Goal: Information Seeking & Learning: Learn about a topic

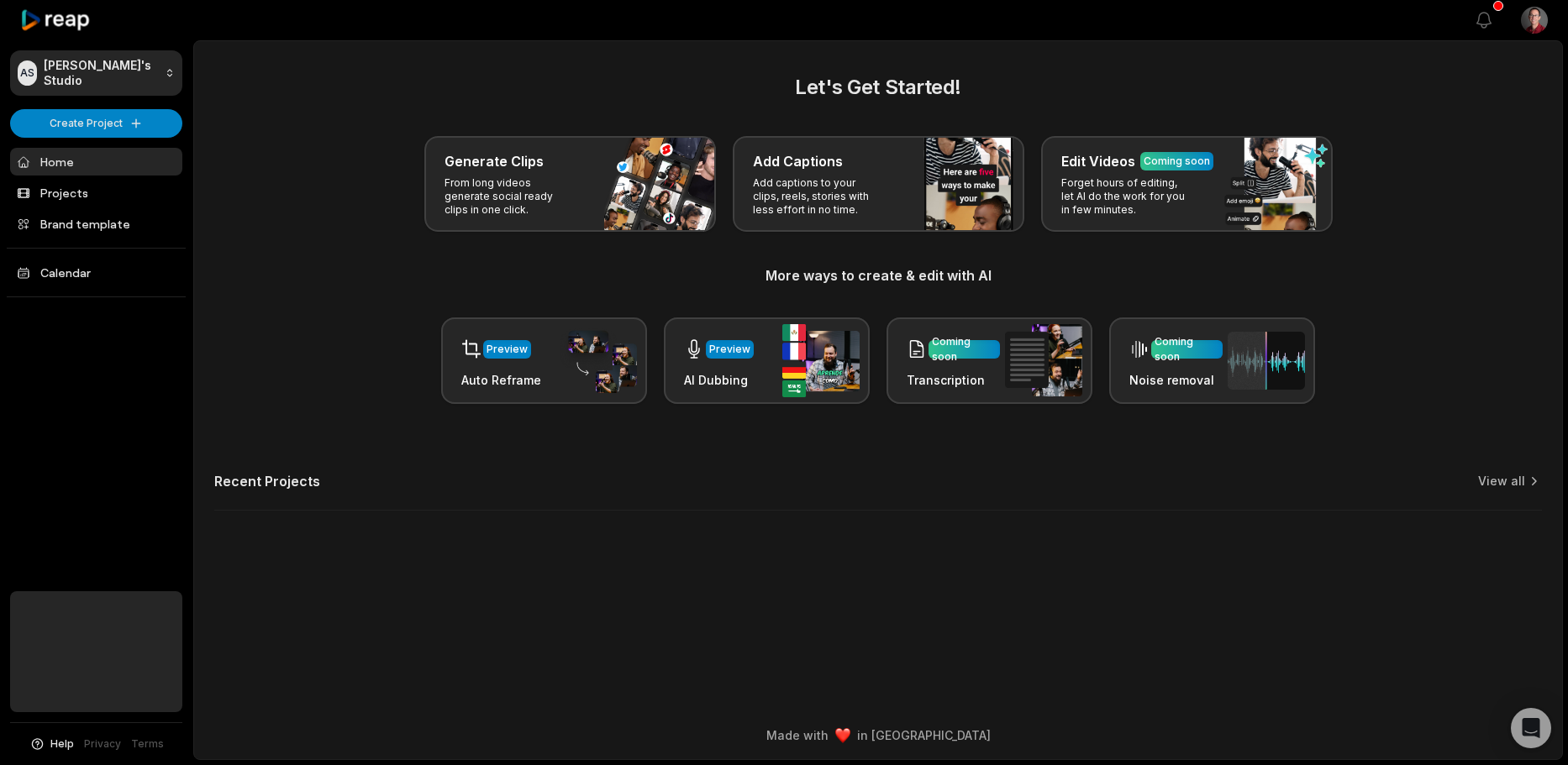
click at [86, 166] on link "Home" at bounding box center [96, 161] width 172 height 28
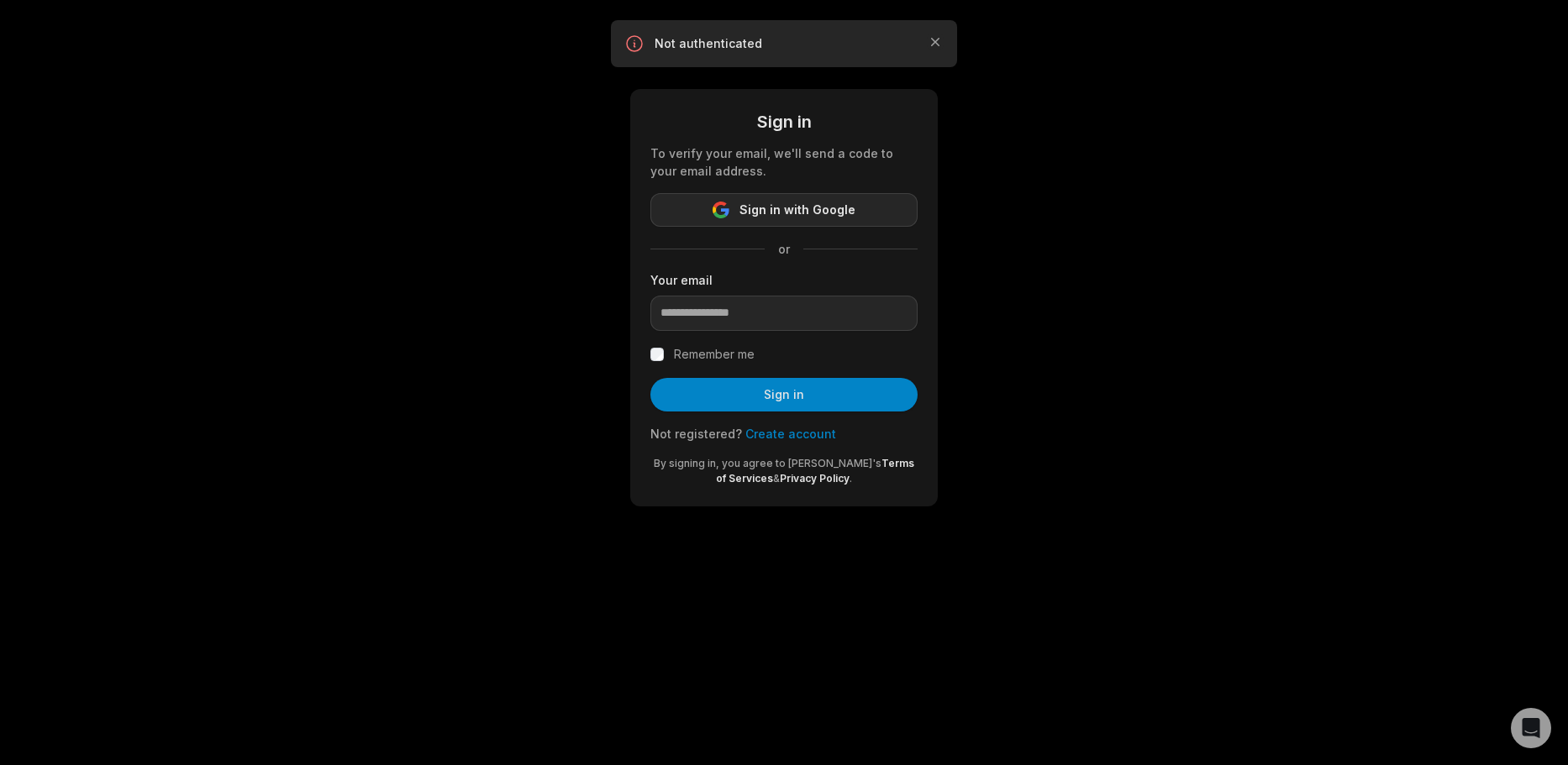
click at [701, 205] on button "Sign in with Google" at bounding box center [784, 211] width 268 height 34
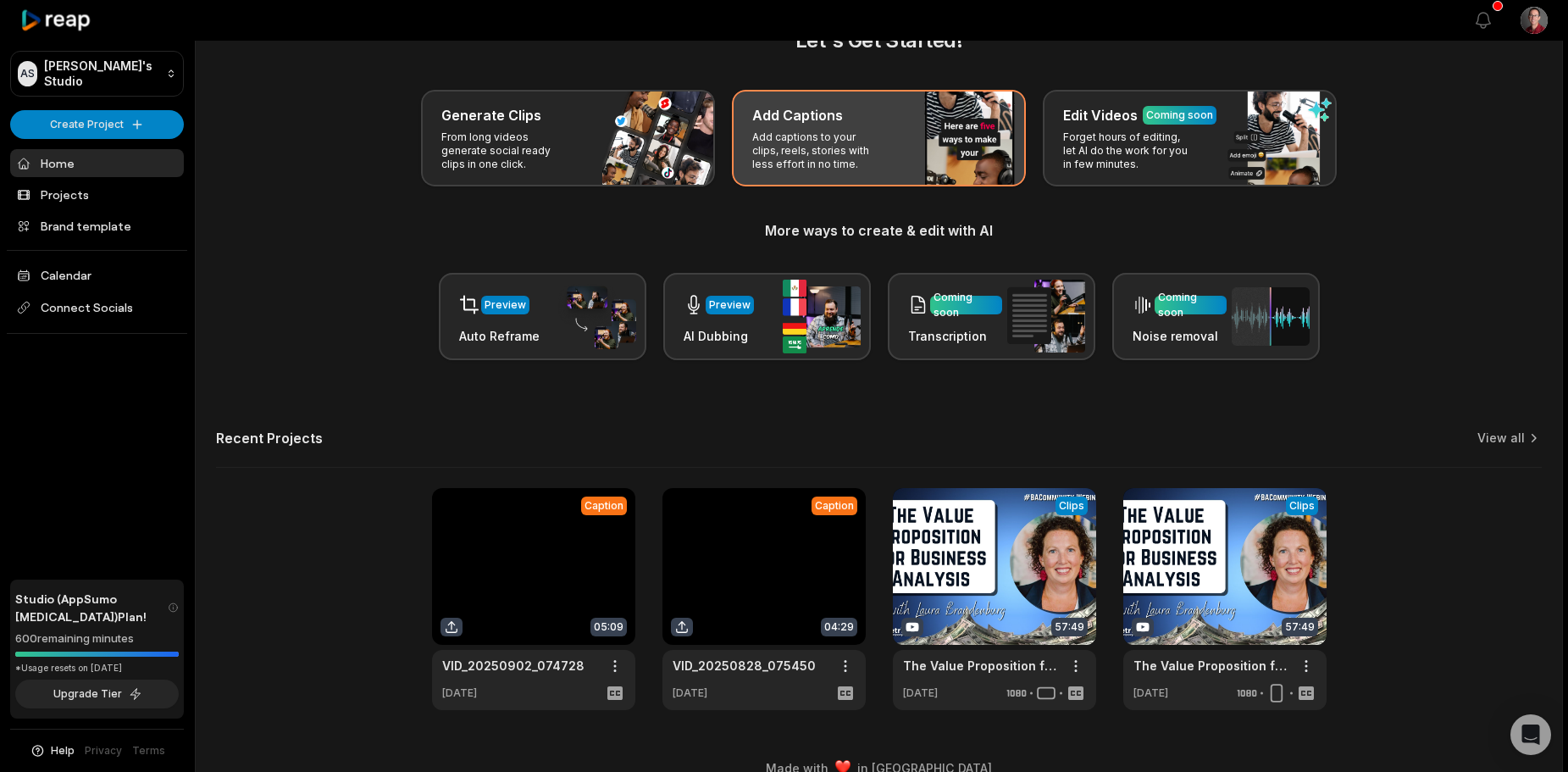
scroll to position [74, 0]
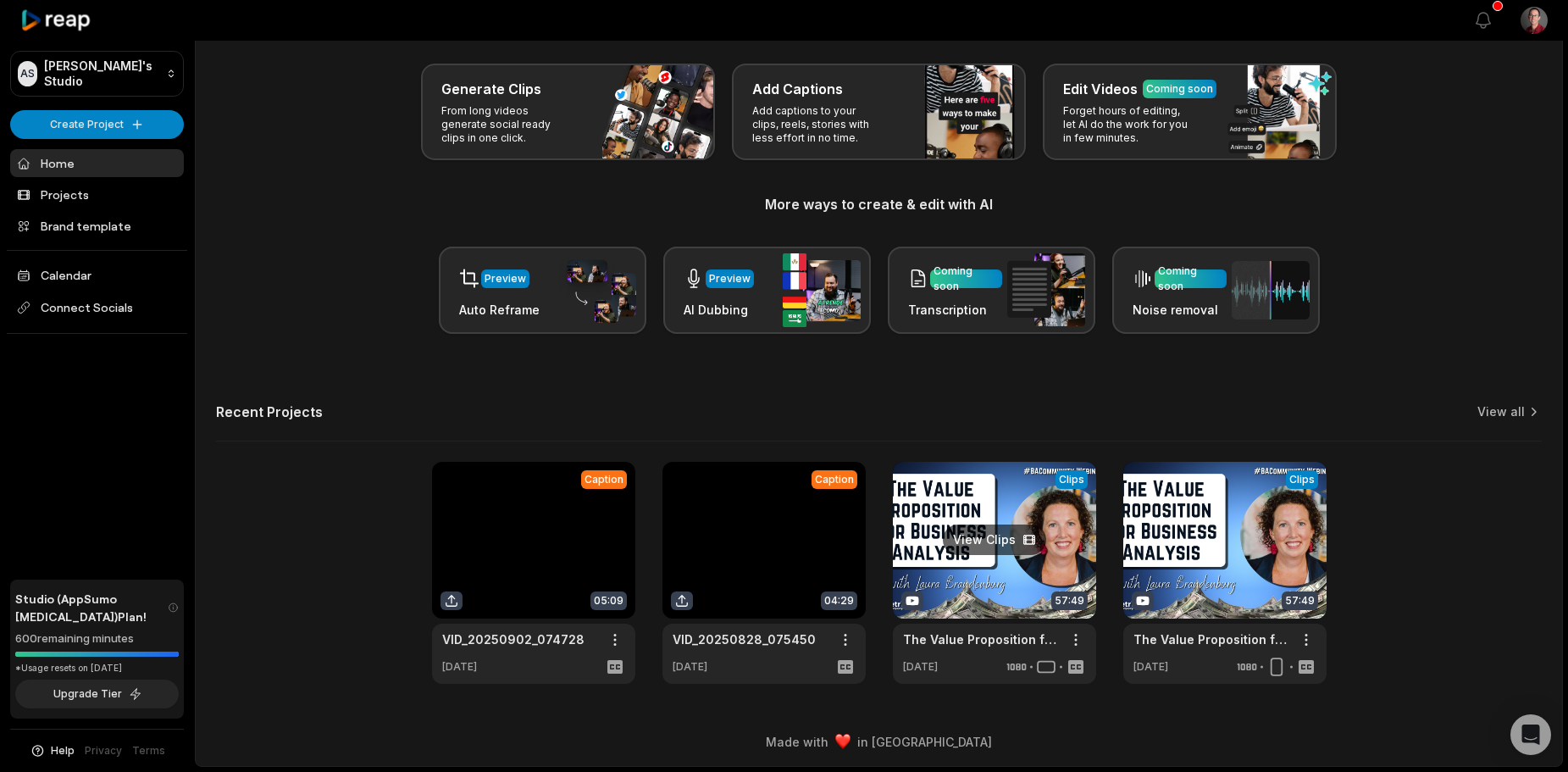
click at [1002, 535] on link at bounding box center [994, 572] width 203 height 222
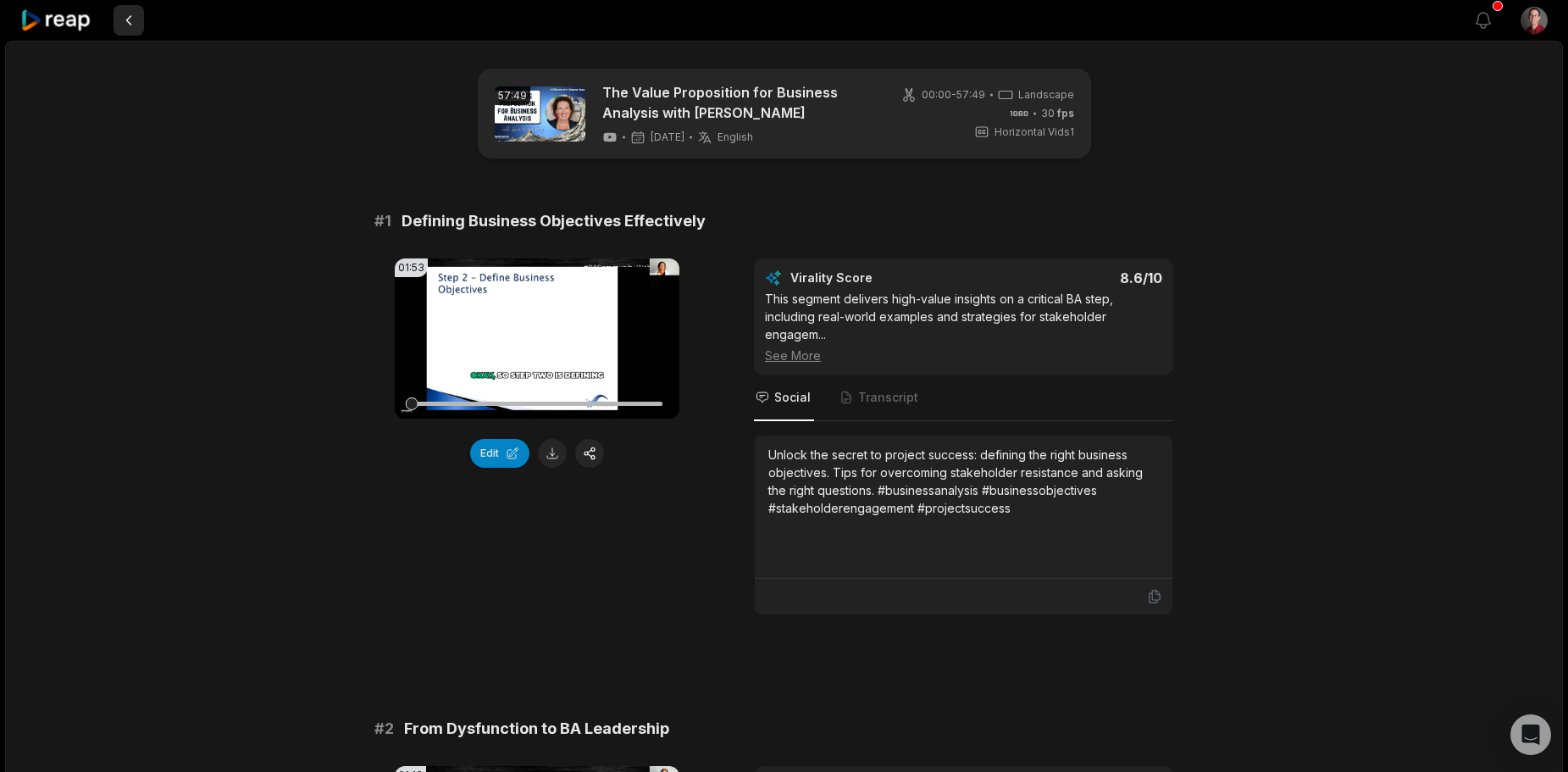
click at [121, 20] on button at bounding box center [129, 21] width 31 height 31
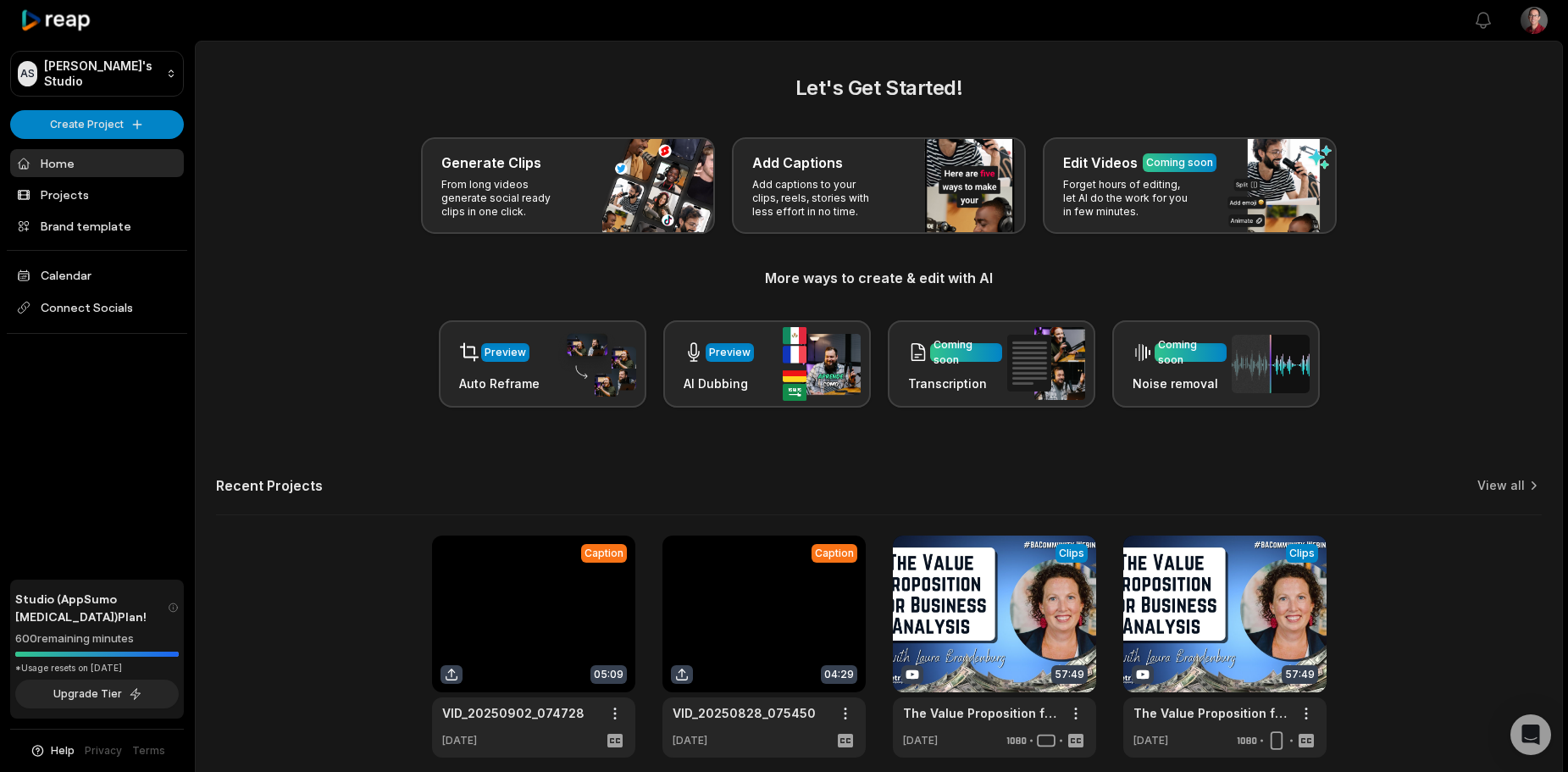
scroll to position [74, 0]
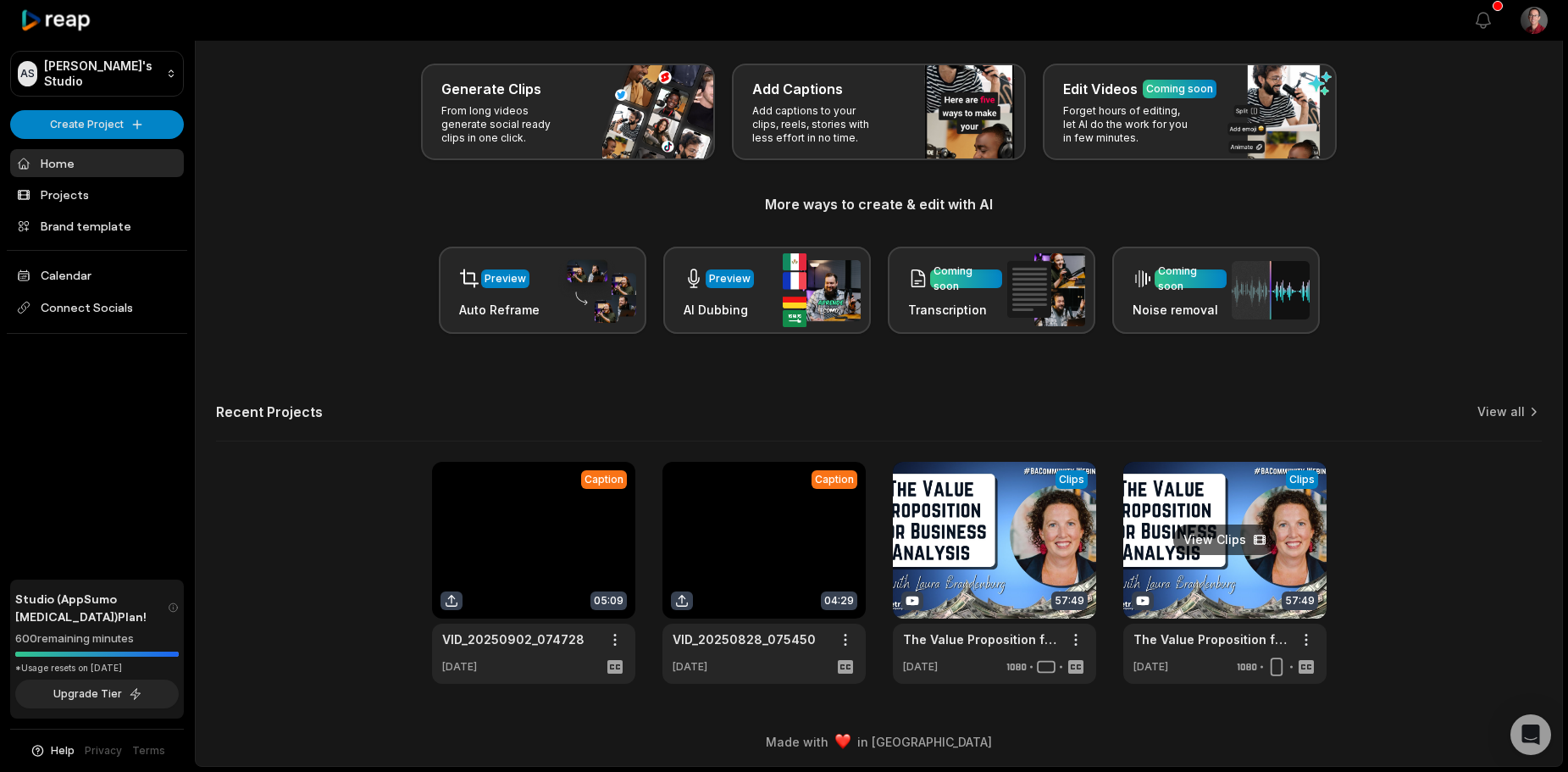
click at [1167, 543] on link at bounding box center [1225, 572] width 203 height 222
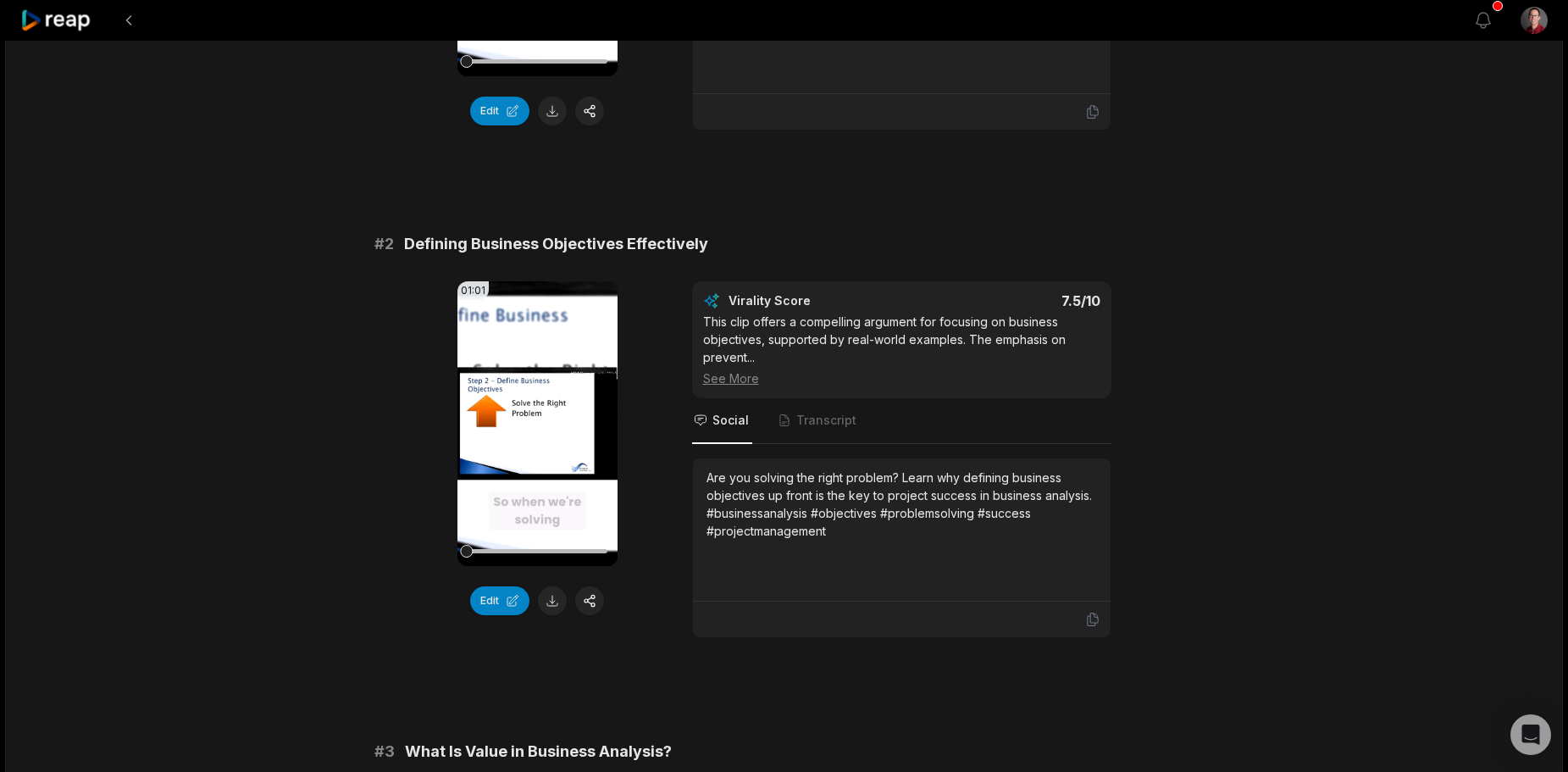
scroll to position [594, 0]
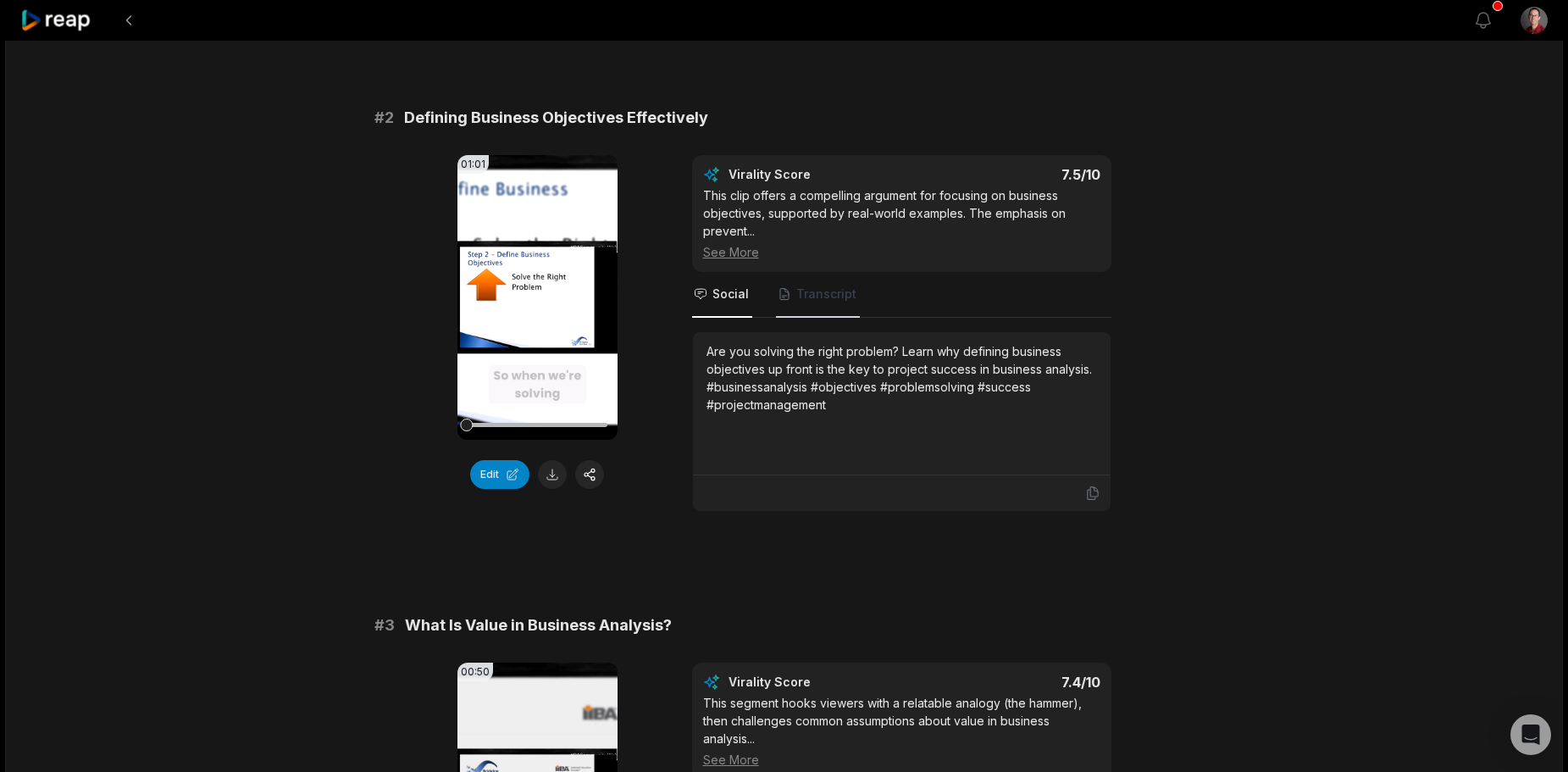
click at [799, 291] on span "Transcript" at bounding box center [826, 294] width 60 height 17
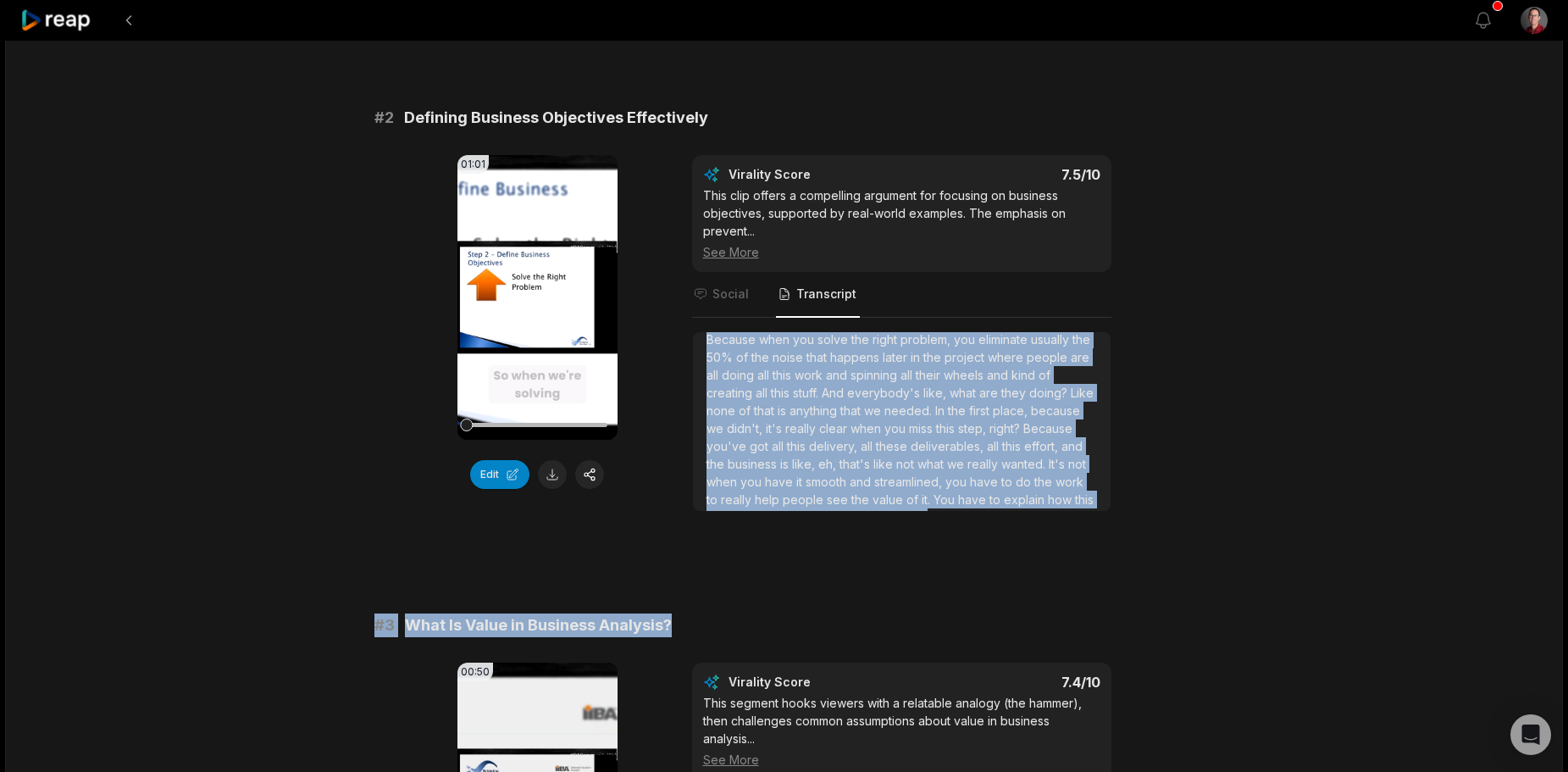
scroll to position [99, 0]
drag, startPoint x: 708, startPoint y: 350, endPoint x: 1097, endPoint y: 567, distance: 445.4
copy div "So when we're solving the right problem, this is where we upfront do the most w…"
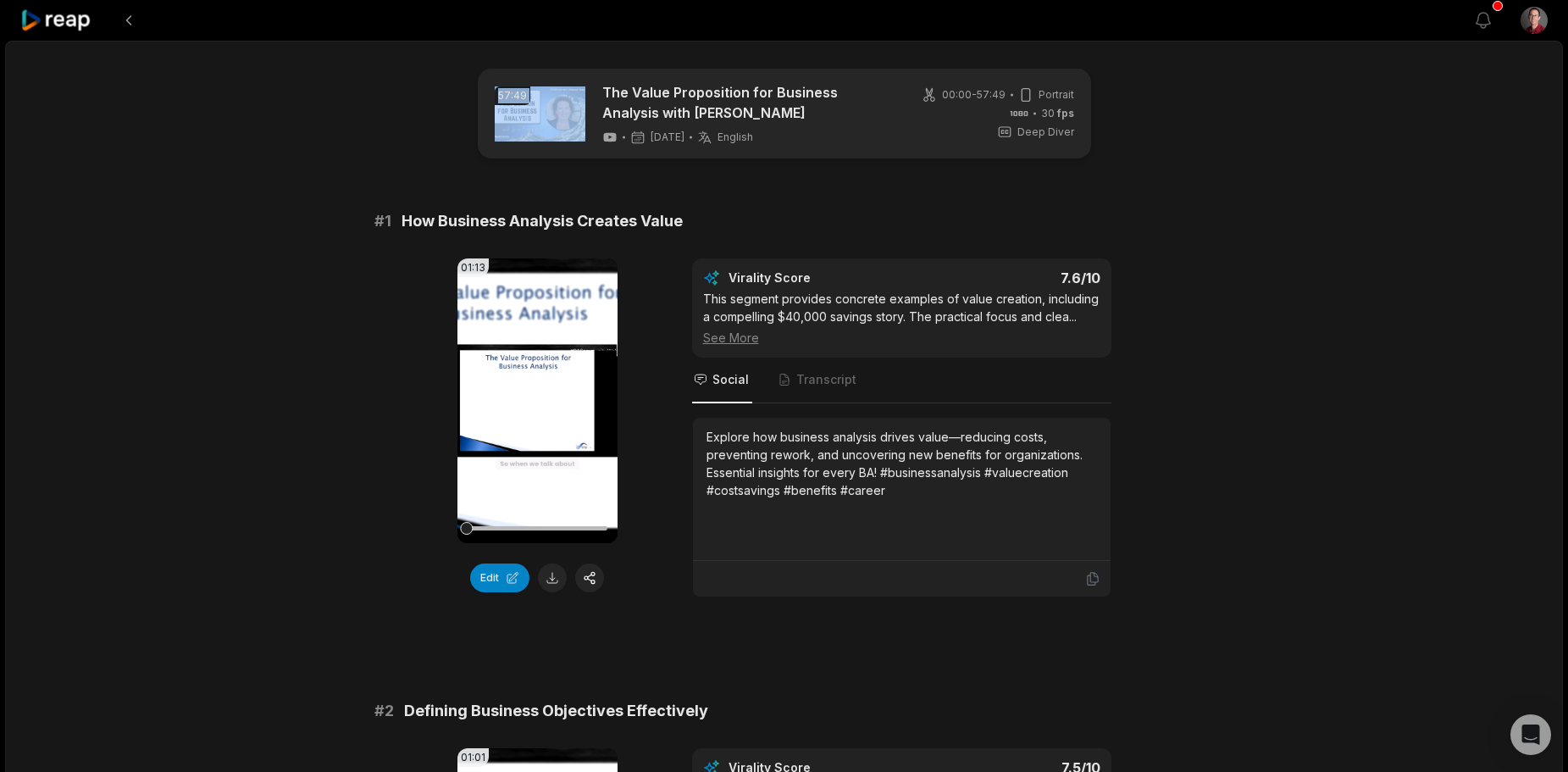
drag, startPoint x: 593, startPoint y: 87, endPoint x: 673, endPoint y: 89, distance: 80.0
click at [673, 89] on div "57:49 The Value Proposition for Business Analysis with Laura Brandenburg 23 day…" at bounding box center [695, 113] width 400 height 63
click at [825, 109] on link "The Value Proposition for Business Analysis with [PERSON_NAME]" at bounding box center [748, 102] width 292 height 40
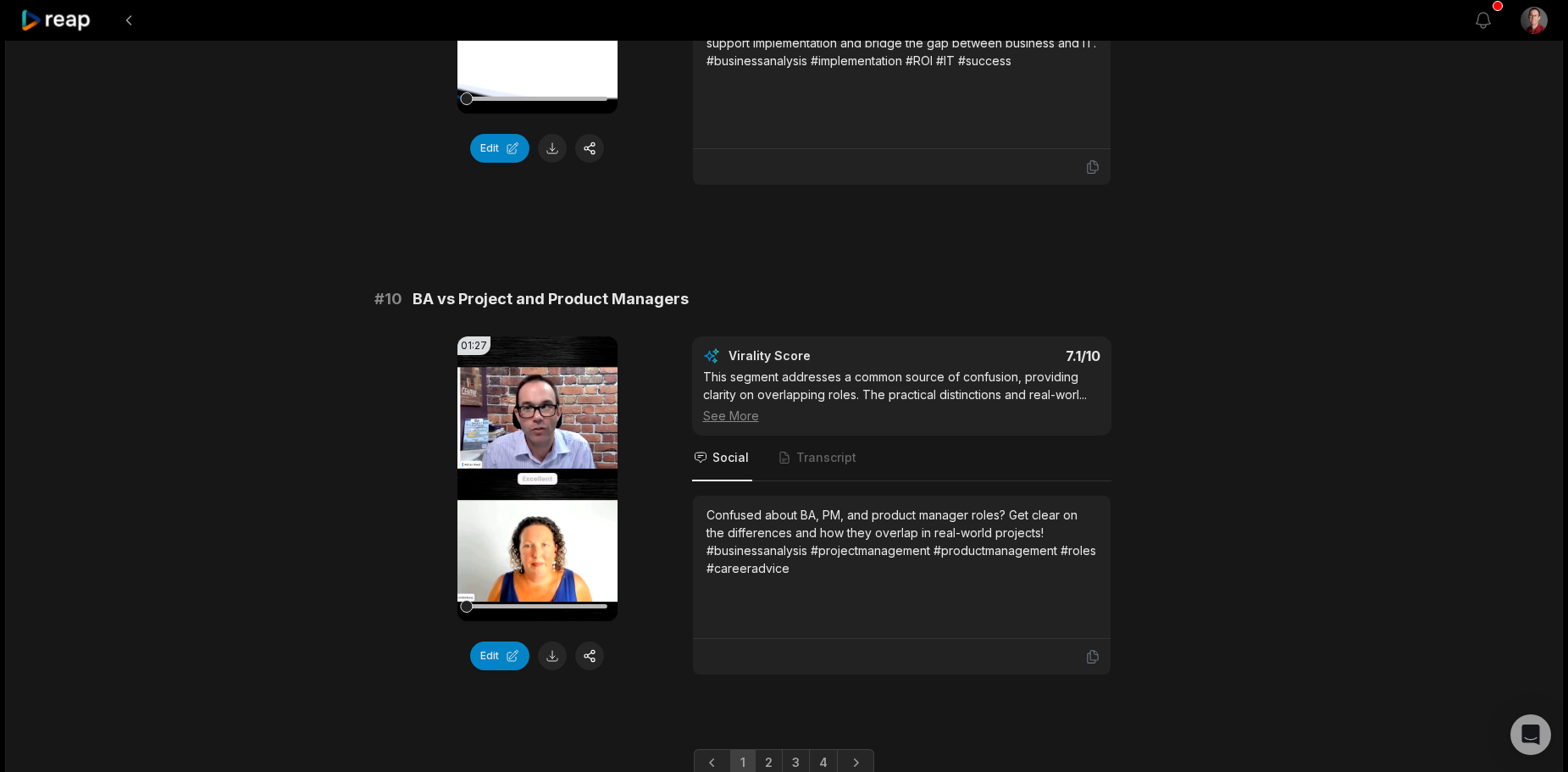
scroll to position [4493, 0]
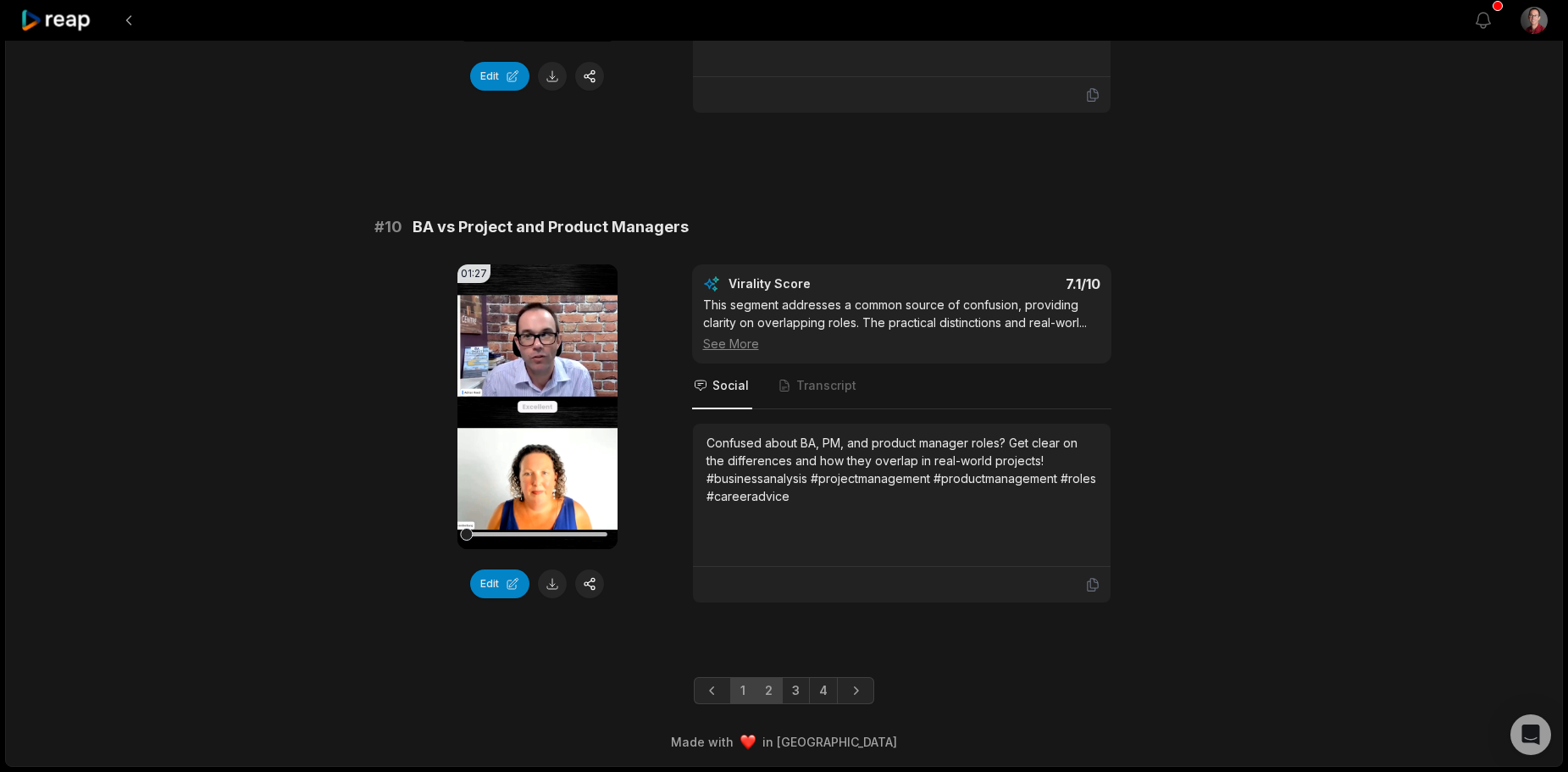
click at [769, 692] on link "2" at bounding box center [769, 691] width 28 height 27
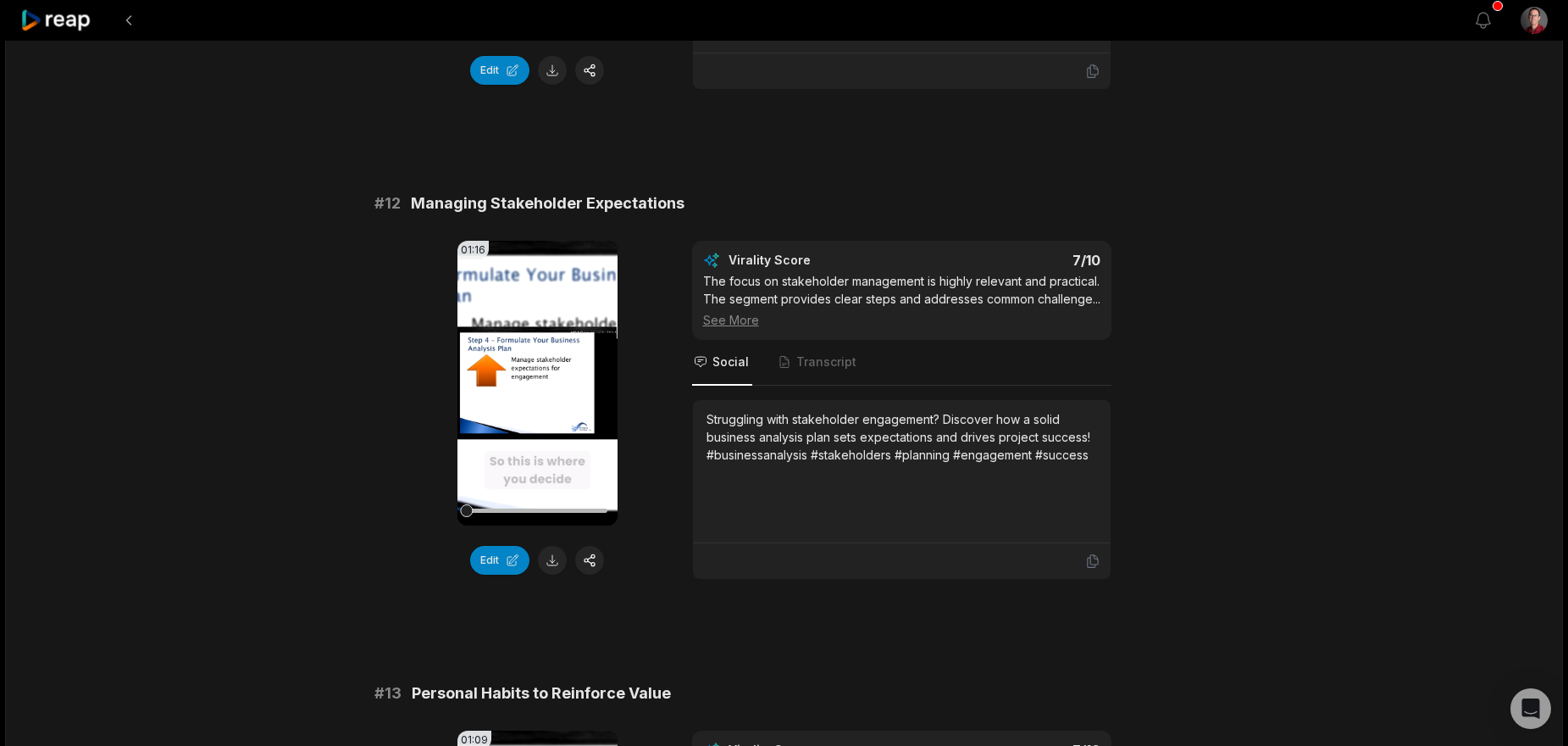
scroll to position [509, 0]
click at [784, 363] on icon "Tabs" at bounding box center [784, 361] width 14 height 14
click at [801, 361] on span "Transcript" at bounding box center [826, 361] width 60 height 17
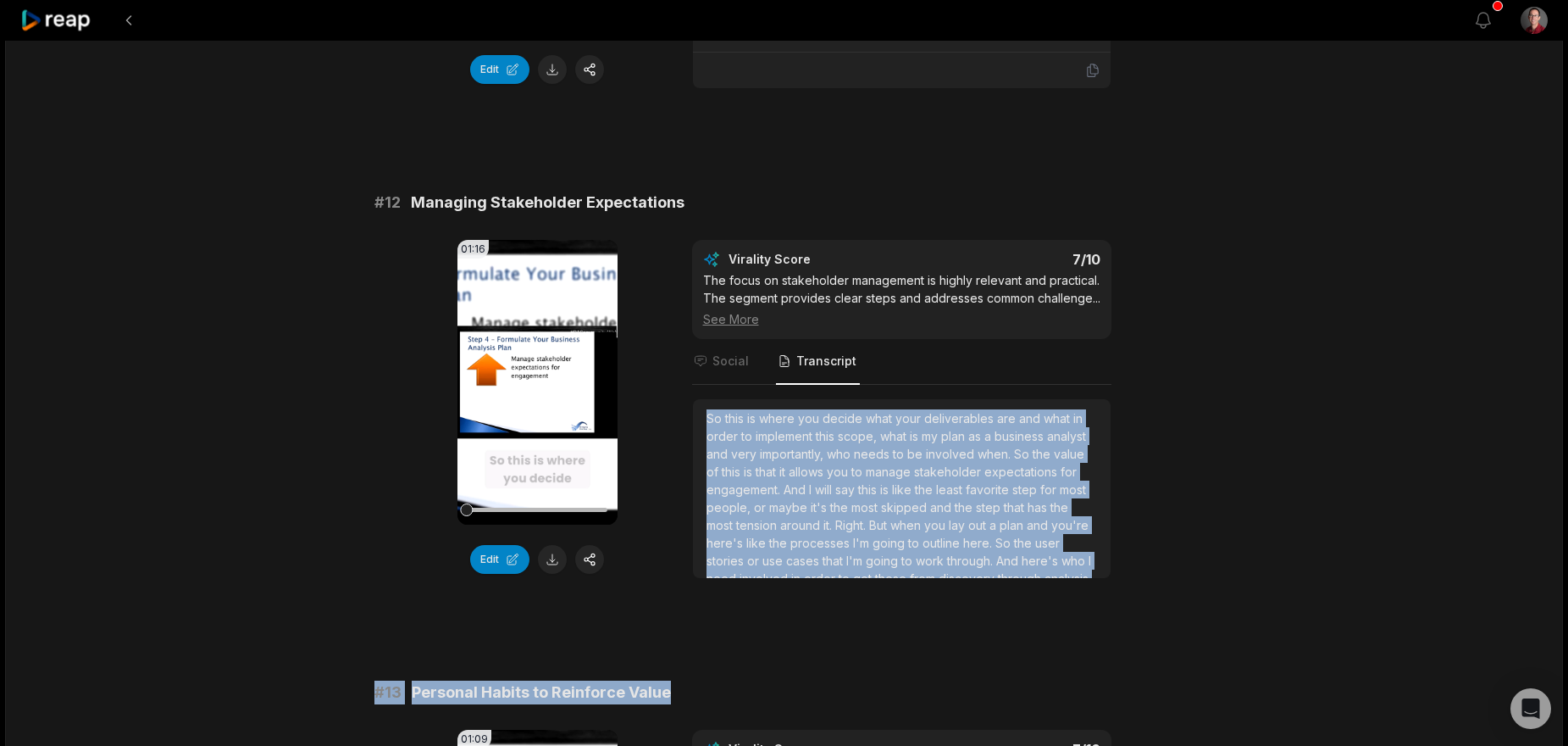
scroll to position [152, 0]
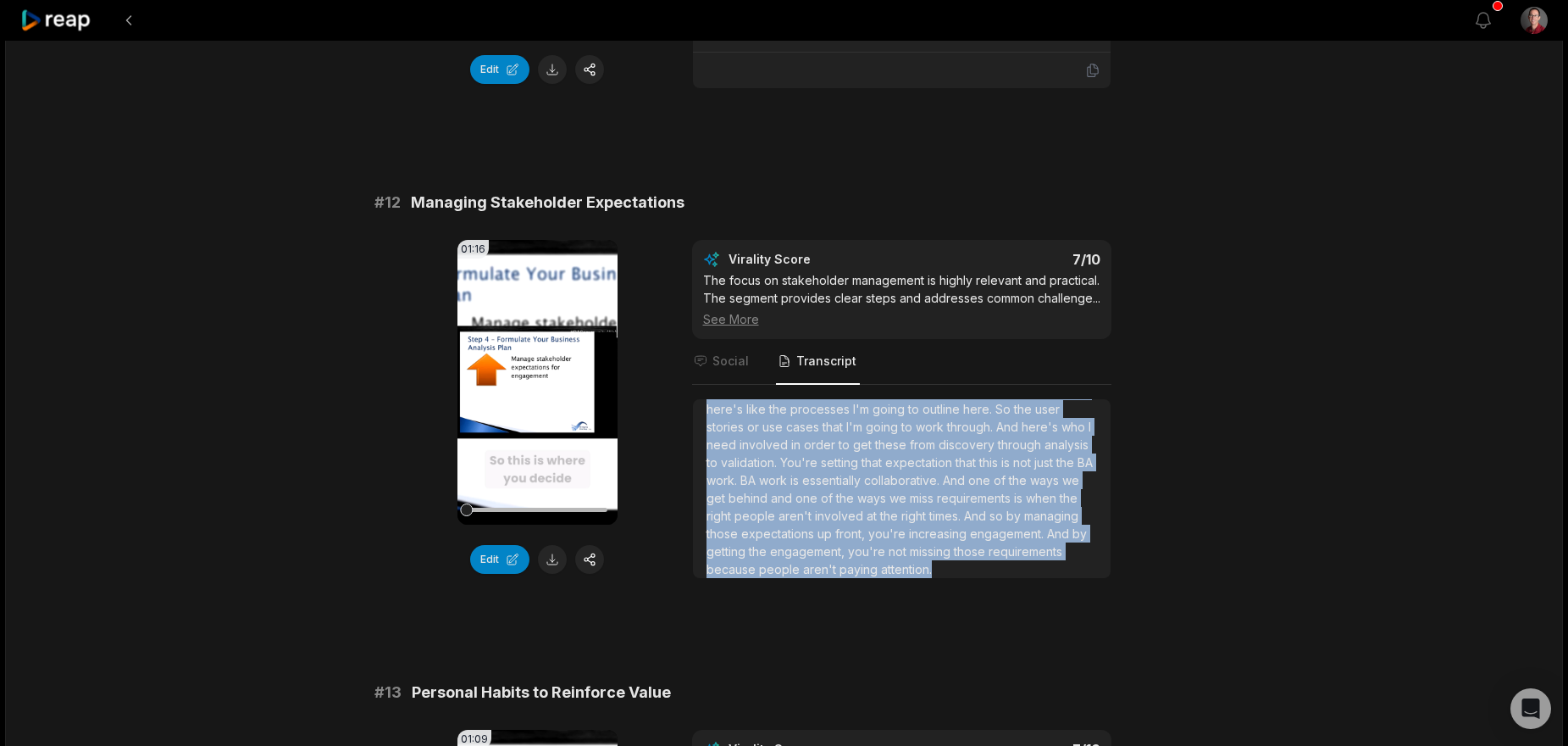
drag, startPoint x: 707, startPoint y: 417, endPoint x: 909, endPoint y: 566, distance: 251.0
click at [903, 564] on div "So this is where you decide what your deliverables are and what in order to imp…" at bounding box center [902, 427] width 391 height 302
copy div "So this is where you decide what your deliverables are and what in order to imp…"
